Goal: Find specific page/section: Find specific page/section

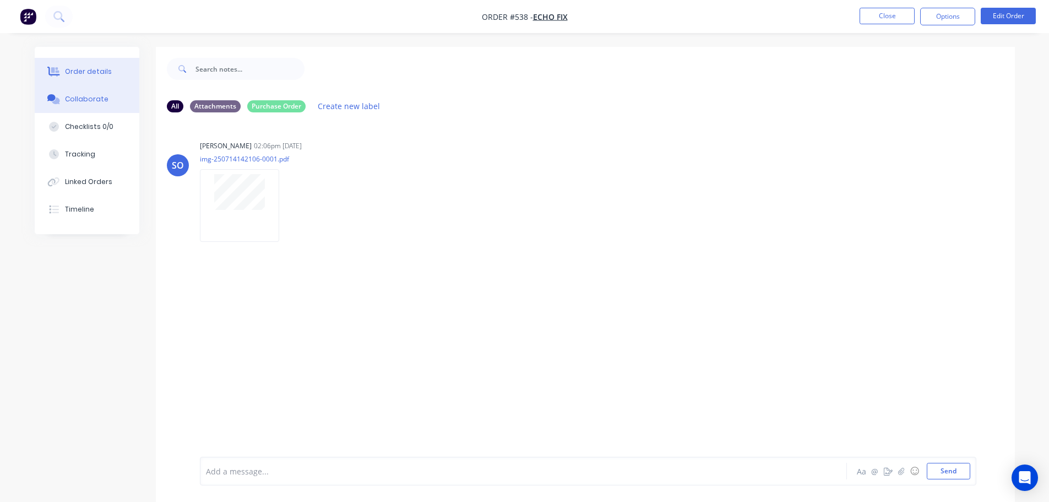
click at [59, 70] on icon at bounding box center [53, 72] width 13 height 10
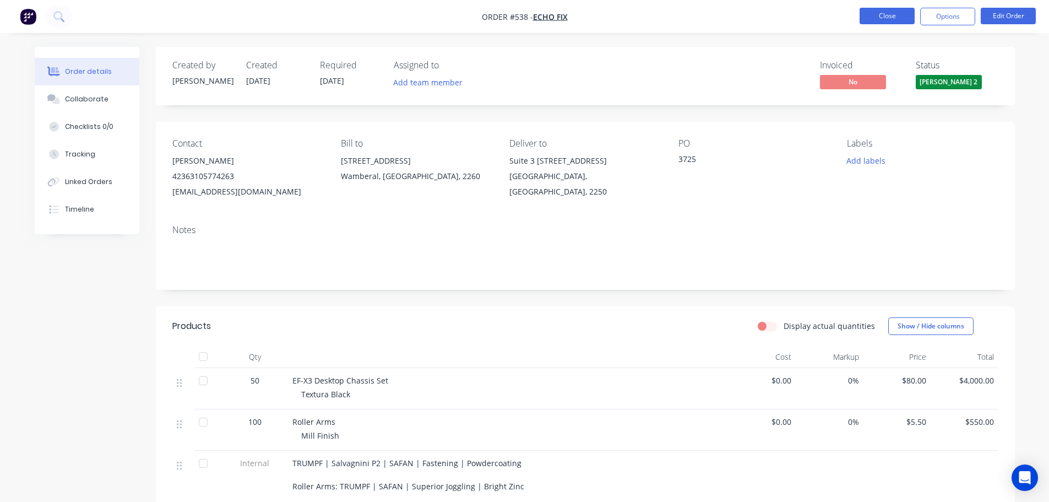
click at [896, 20] on button "Close" at bounding box center [887, 16] width 55 height 17
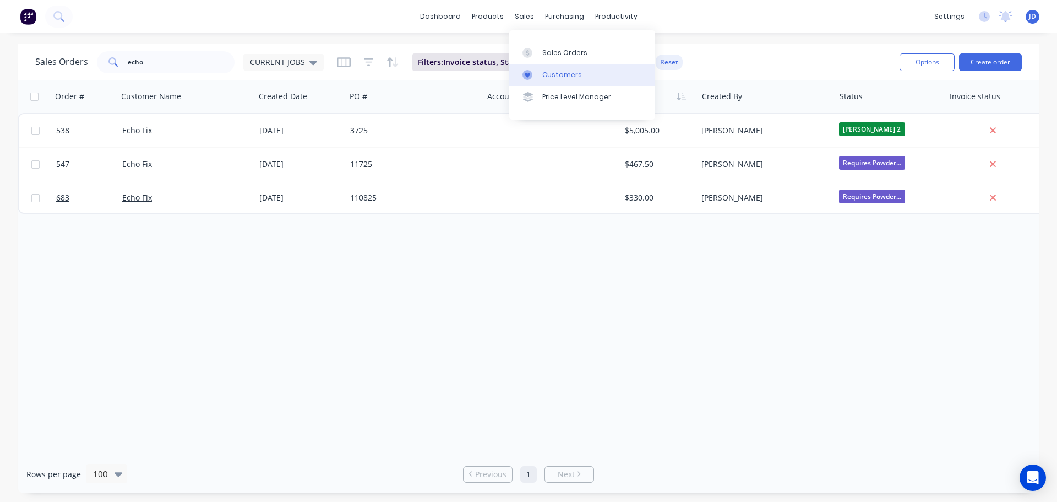
click at [526, 73] on icon at bounding box center [528, 75] width 10 height 10
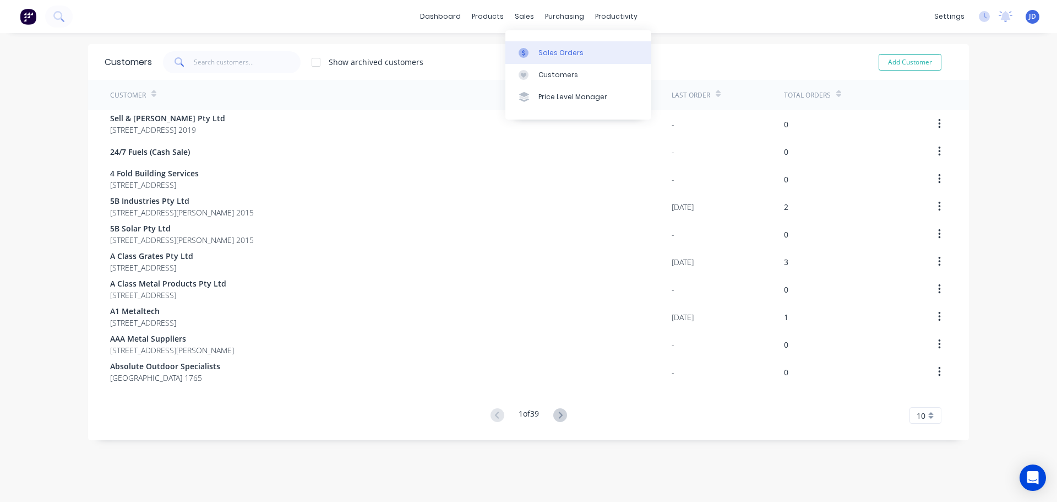
click at [518, 50] on link "Sales Orders" at bounding box center [579, 52] width 146 height 22
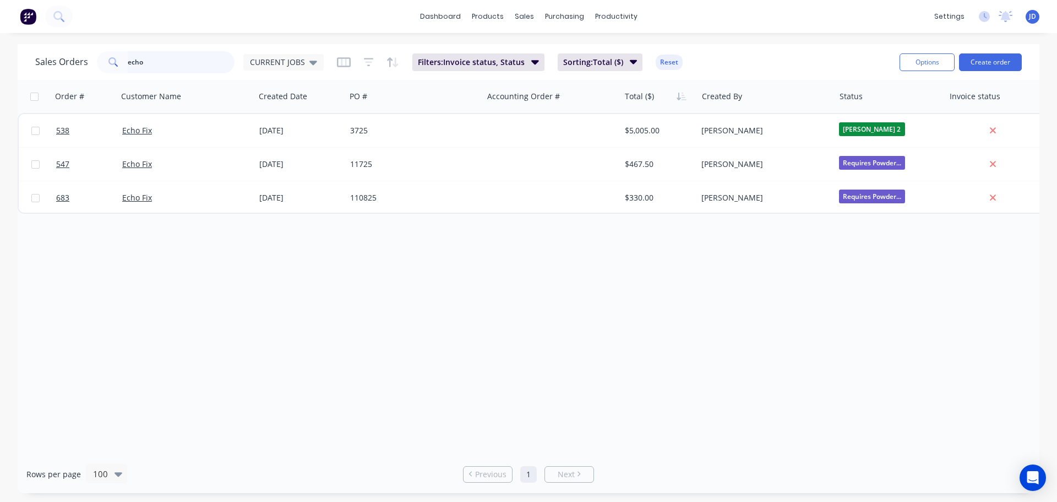
click at [23, 33] on div "dashboard products sales purchasing productivity dashboard products Product Cat…" at bounding box center [528, 251] width 1057 height 502
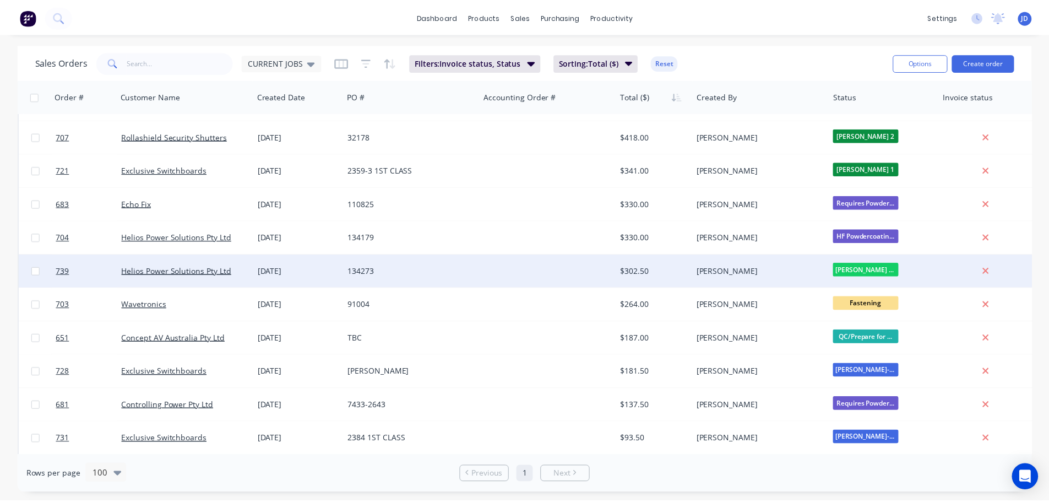
scroll to position [1871, 0]
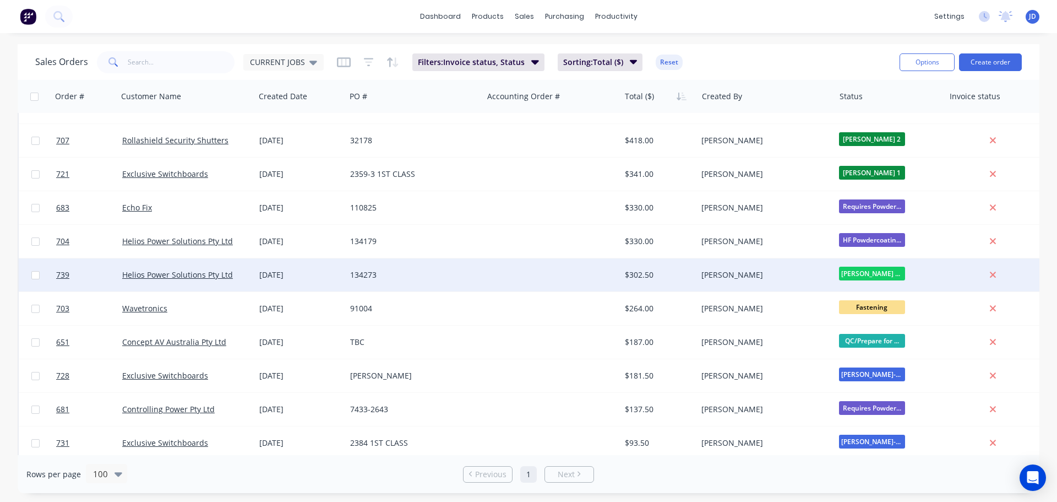
click at [779, 275] on div "[PERSON_NAME]" at bounding box center [763, 274] width 122 height 11
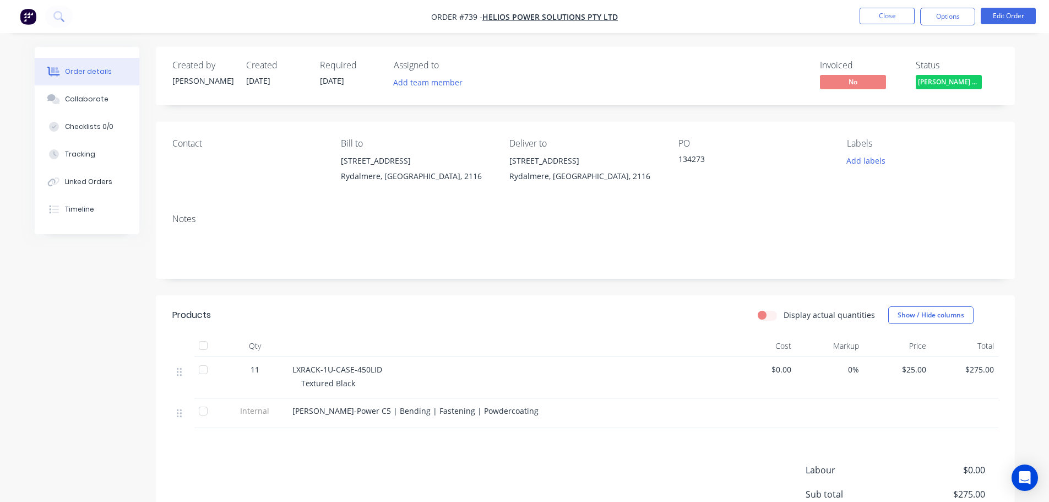
click at [955, 82] on span "[PERSON_NAME] Power C5 C..." at bounding box center [949, 82] width 66 height 14
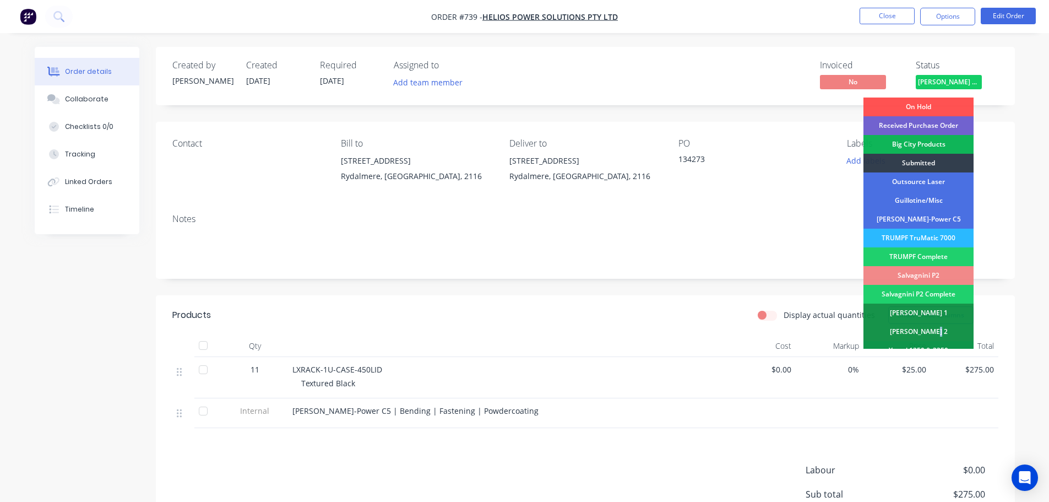
click at [938, 328] on div "[PERSON_NAME] 2" at bounding box center [919, 331] width 110 height 19
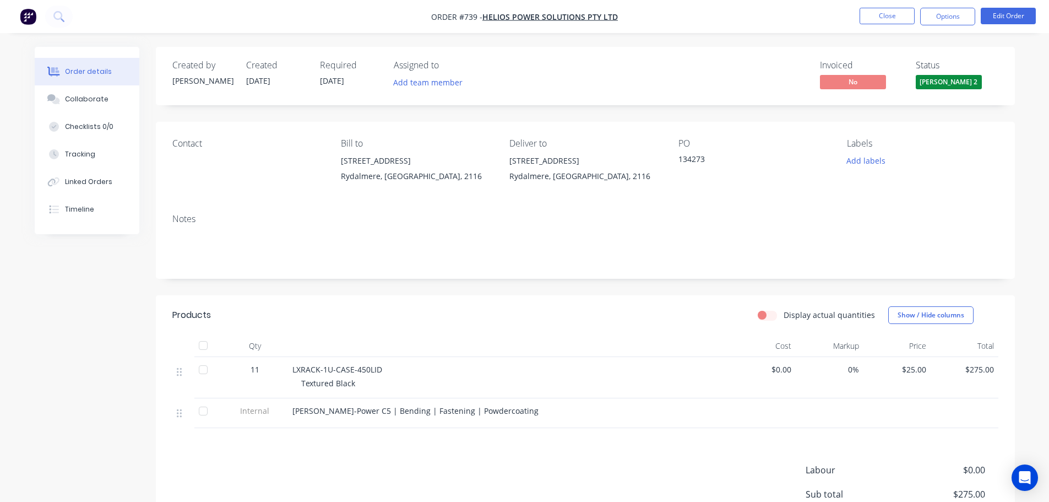
click at [884, 30] on nav "Order #739 - Helios Power Solutions Pty Ltd Close Options Edit Order" at bounding box center [524, 16] width 1049 height 33
click at [884, 16] on button "Close" at bounding box center [887, 16] width 55 height 17
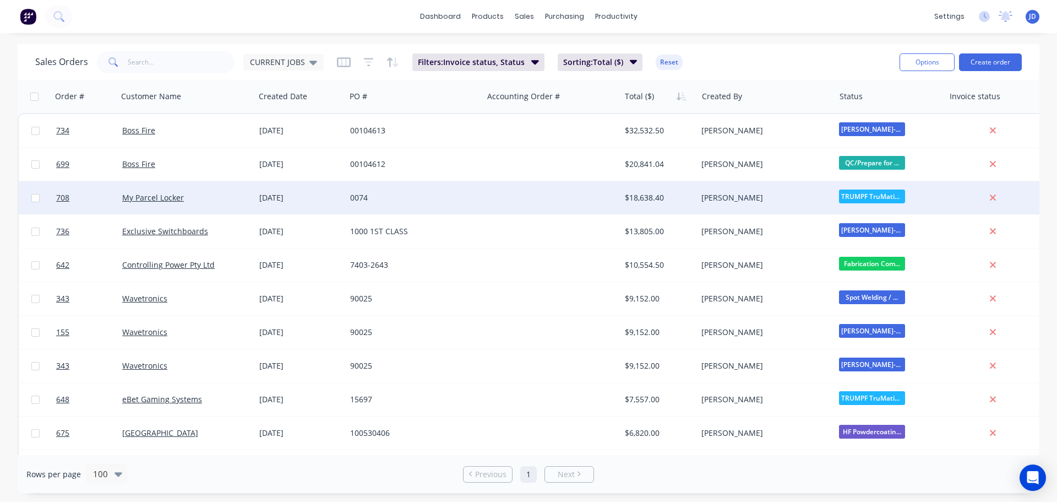
click at [680, 189] on div "$18,638.40" at bounding box center [659, 197] width 77 height 33
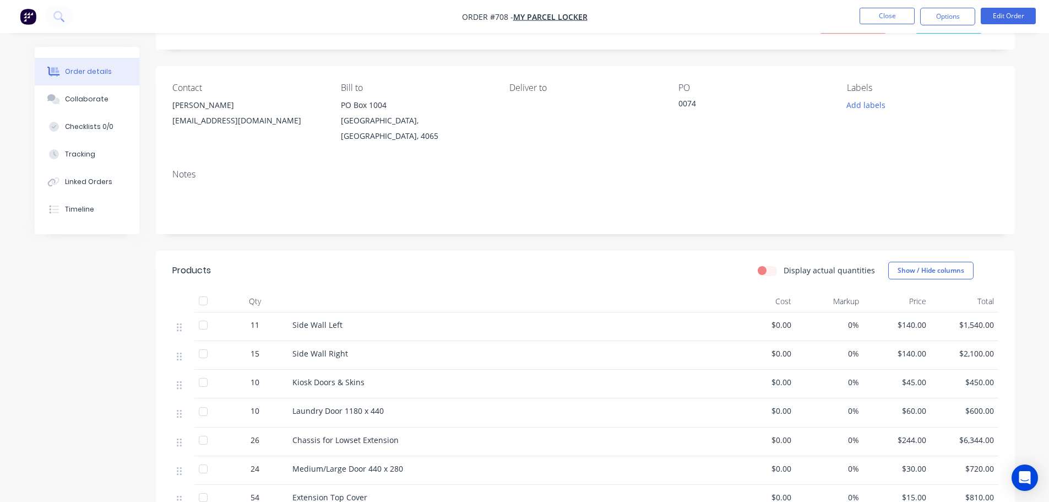
scroll to position [55, 0]
click at [874, 22] on button "Close" at bounding box center [887, 16] width 55 height 17
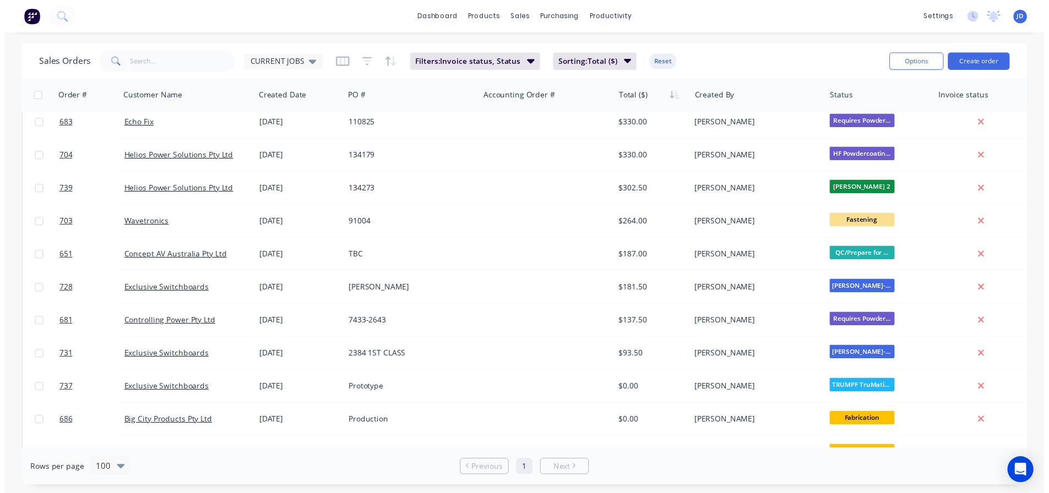
scroll to position [1981, 0]
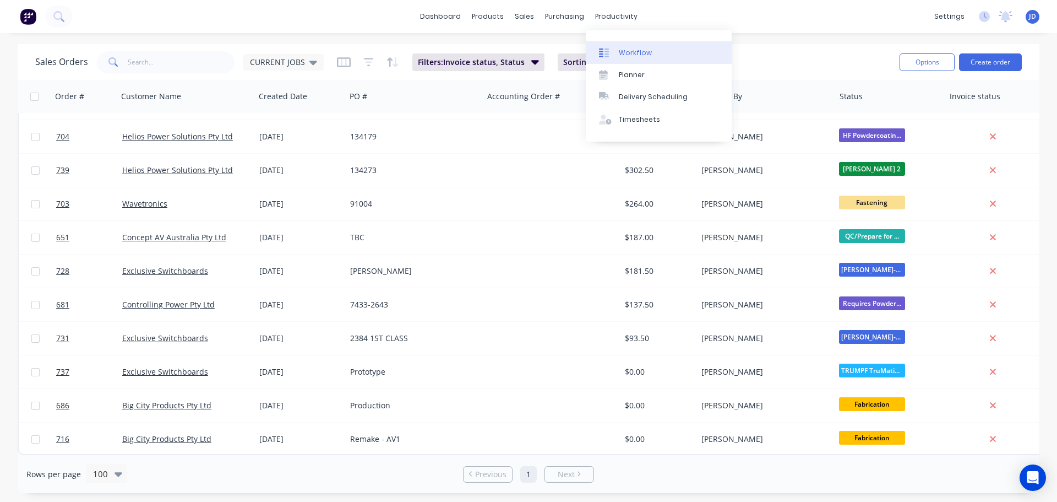
click at [619, 53] on link "Workflow" at bounding box center [659, 52] width 146 height 22
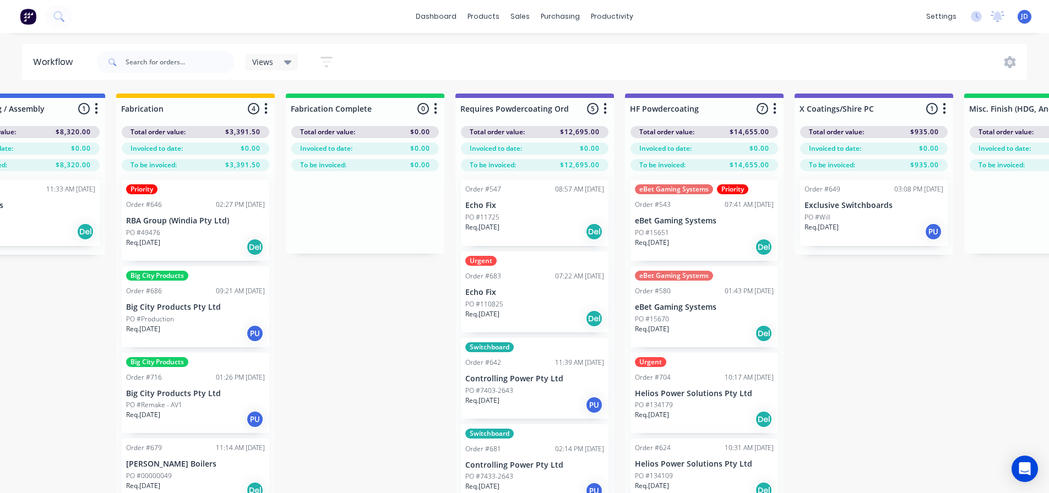
scroll to position [0, 4052]
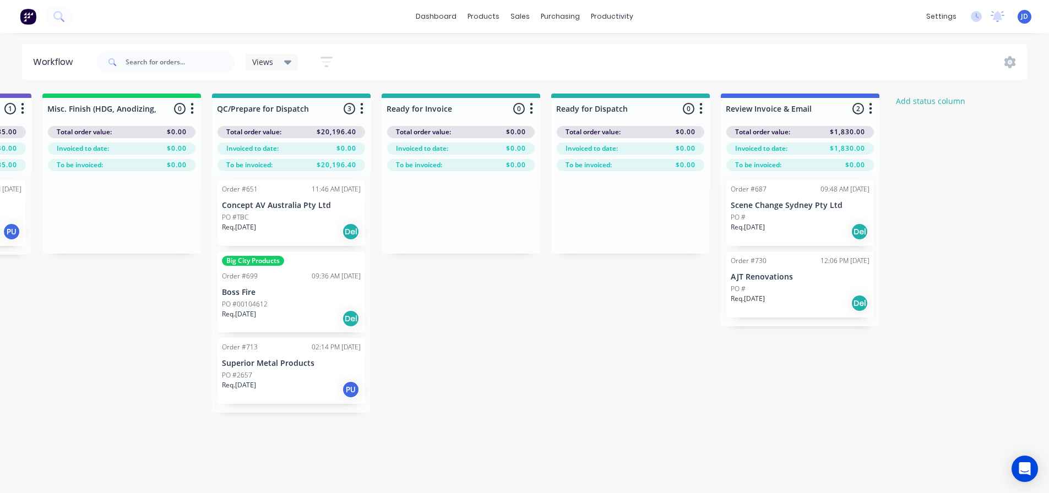
drag, startPoint x: 454, startPoint y: 337, endPoint x: 569, endPoint y: 308, distance: 118.1
